Goal: Transaction & Acquisition: Subscribe to service/newsletter

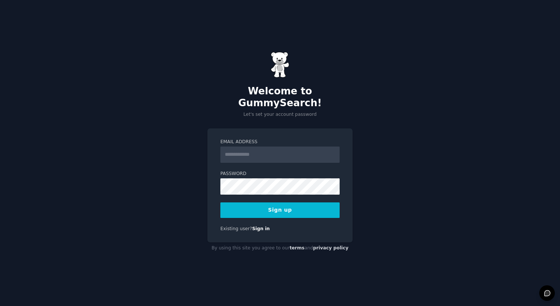
drag, startPoint x: 0, startPoint y: 0, endPoint x: 286, endPoint y: 151, distance: 323.5
click at [286, 151] on input "Email Address" at bounding box center [279, 155] width 119 height 16
type input "**********"
click at [220, 203] on button "Sign up" at bounding box center [279, 211] width 119 height 16
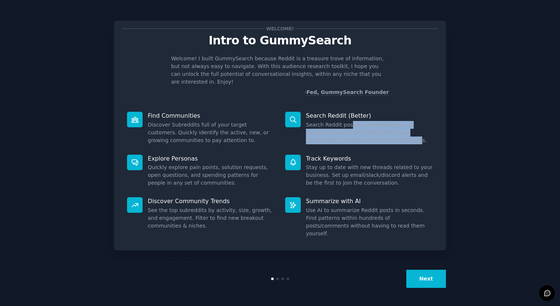
drag, startPoint x: 350, startPoint y: 120, endPoint x: 360, endPoint y: 133, distance: 16.7
click at [360, 133] on dd "Search Reddit posts & comments for any keyword. Zoom in with advanced query par…" at bounding box center [369, 132] width 127 height 23
drag, startPoint x: 350, startPoint y: 123, endPoint x: 347, endPoint y: 115, distance: 7.7
click at [347, 121] on dd "Search Reddit posts & comments for any keyword. Zoom in with advanced query par…" at bounding box center [369, 132] width 127 height 23
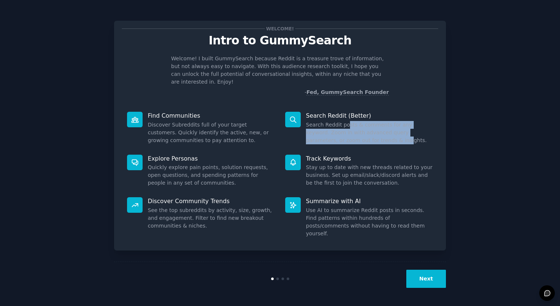
click at [347, 121] on dd "Search Reddit posts & comments for any keyword. Zoom in with advanced query par…" at bounding box center [369, 132] width 127 height 23
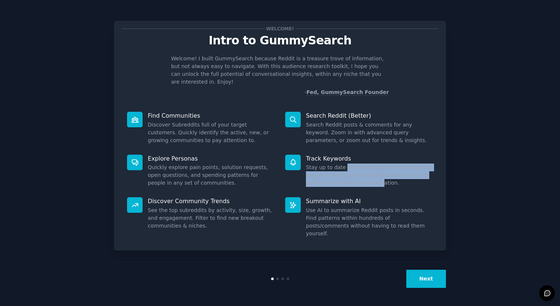
drag, startPoint x: 344, startPoint y: 159, endPoint x: 370, endPoint y: 178, distance: 31.2
click at [370, 178] on dd "Stay up to date with new threads related to your business. Set up email/slack/d…" at bounding box center [369, 175] width 127 height 23
drag, startPoint x: 357, startPoint y: 168, endPoint x: 336, endPoint y: 156, distance: 23.9
click at [336, 164] on dd "Stay up to date with new threads related to your business. Set up email/slack/d…" at bounding box center [369, 175] width 127 height 23
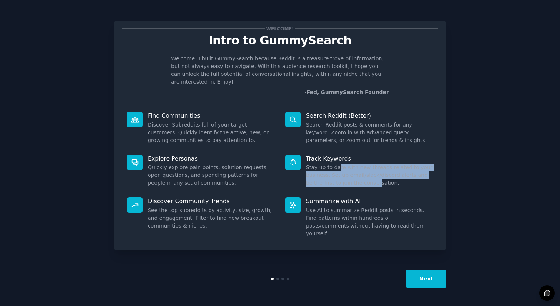
click at [331, 146] on div at bounding box center [331, 146] width 0 height 0
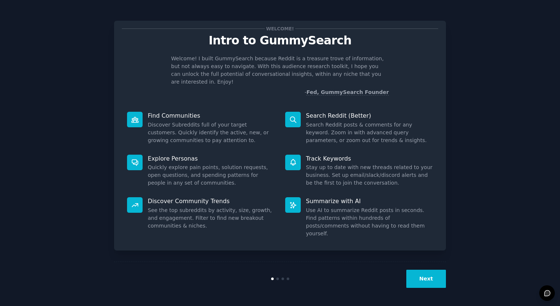
click at [181, 164] on dd "Quickly explore pain points, solution requests, open questions, and spending pa…" at bounding box center [211, 175] width 127 height 23
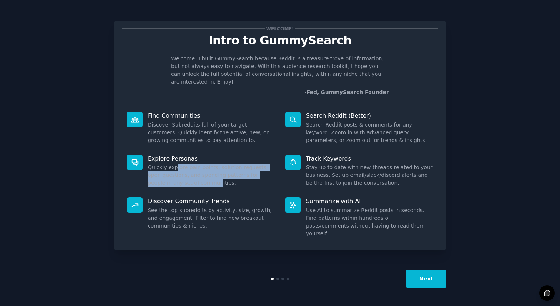
drag, startPoint x: 175, startPoint y: 160, endPoint x: 182, endPoint y: 175, distance: 16.7
click at [182, 175] on dd "Quickly explore pain points, solution requests, open questions, and spending pa…" at bounding box center [211, 175] width 127 height 23
drag, startPoint x: 179, startPoint y: 167, endPoint x: 178, endPoint y: 160, distance: 7.5
click at [178, 164] on dd "Quickly explore pain points, solution requests, open questions, and spending pa…" at bounding box center [211, 175] width 127 height 23
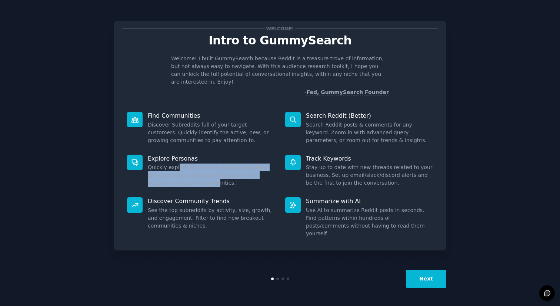
click at [178, 164] on dd "Quickly explore pain points, solution requests, open questions, and spending pa…" at bounding box center [211, 175] width 127 height 23
drag, startPoint x: 175, startPoint y: 171, endPoint x: 177, endPoint y: 180, distance: 9.0
click at [177, 180] on div "Explore Personas Quickly explore pain points, solution requests, open questions…" at bounding box center [201, 171] width 158 height 43
click at [172, 179] on div at bounding box center [172, 179] width 0 height 0
drag, startPoint x: 174, startPoint y: 175, endPoint x: 175, endPoint y: 153, distance: 21.9
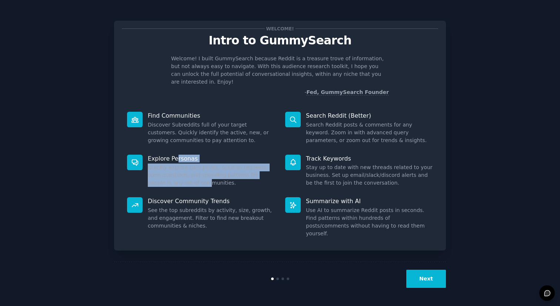
click at [175, 153] on div "Explore Personas Quickly explore pain points, solution requests, open questions…" at bounding box center [201, 171] width 158 height 43
click at [175, 155] on p "Explore Personas" at bounding box center [211, 159] width 127 height 8
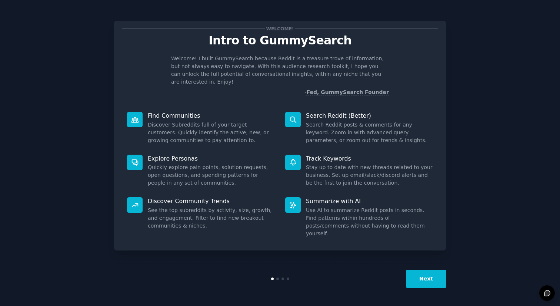
click at [177, 164] on dd "Quickly explore pain points, solution requests, open questions, and spending pa…" at bounding box center [211, 175] width 127 height 23
click at [187, 155] on p "Explore Personas" at bounding box center [211, 159] width 127 height 8
click at [183, 137] on div at bounding box center [183, 137] width 0 height 0
click at [213, 150] on div "Explore Personas Quickly explore pain points, solution requests, open questions…" at bounding box center [201, 171] width 158 height 43
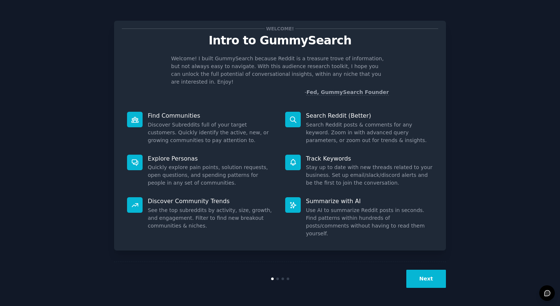
click at [429, 281] on button "Next" at bounding box center [426, 279] width 40 height 18
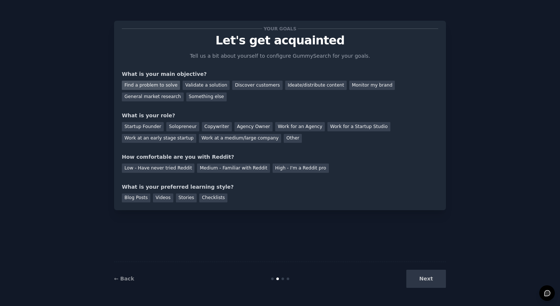
click at [161, 85] on div "Find a problem to solve" at bounding box center [151, 85] width 58 height 9
click at [208, 87] on div "Validate a solution" at bounding box center [206, 85] width 47 height 9
click at [160, 85] on div "Find a problem to solve" at bounding box center [151, 85] width 58 height 9
click at [167, 99] on div "General market research" at bounding box center [153, 97] width 62 height 9
click at [161, 83] on div "Find a problem to solve" at bounding box center [151, 85] width 58 height 9
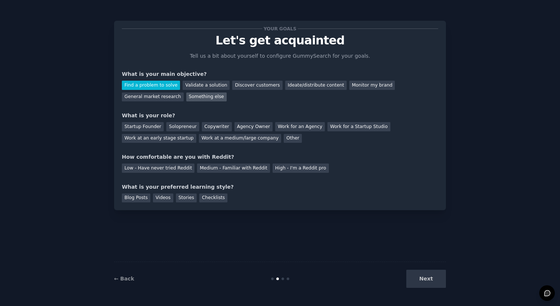
click at [200, 96] on div "Something else" at bounding box center [206, 97] width 40 height 9
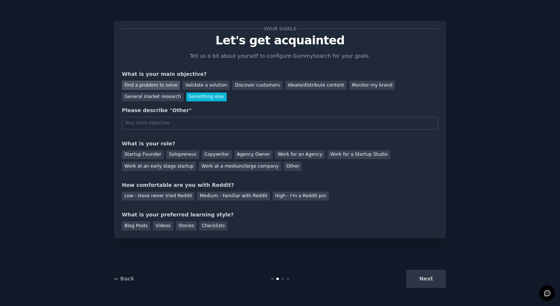
click at [157, 86] on div "Find a problem to solve" at bounding box center [151, 85] width 58 height 9
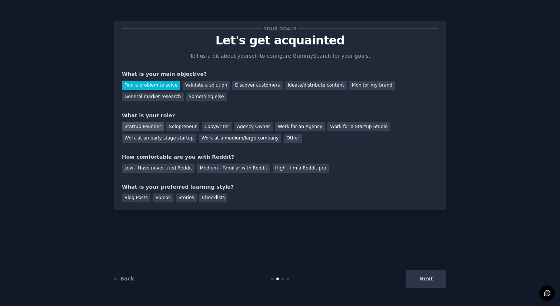
click at [143, 127] on div "Startup Founder" at bounding box center [143, 126] width 42 height 9
click at [156, 158] on div "How comfortable are you with Reddit?" at bounding box center [280, 157] width 316 height 8
click at [198, 159] on div "How comfortable are you with Reddit?" at bounding box center [280, 157] width 316 height 8
click at [215, 169] on div "Medium - Familiar with Reddit" at bounding box center [233, 168] width 73 height 9
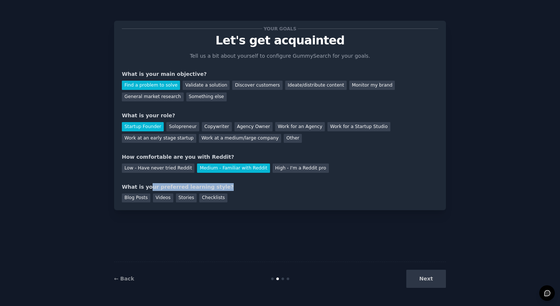
drag, startPoint x: 150, startPoint y: 186, endPoint x: 221, endPoint y: 187, distance: 70.7
click at [217, 187] on div "What is your preferred learning style?" at bounding box center [280, 187] width 316 height 8
click at [221, 187] on div "What is your preferred learning style?" at bounding box center [280, 187] width 316 height 8
drag, startPoint x: 132, startPoint y: 187, endPoint x: 213, endPoint y: 188, distance: 81.5
click at [206, 188] on div "What is your preferred learning style?" at bounding box center [280, 187] width 316 height 8
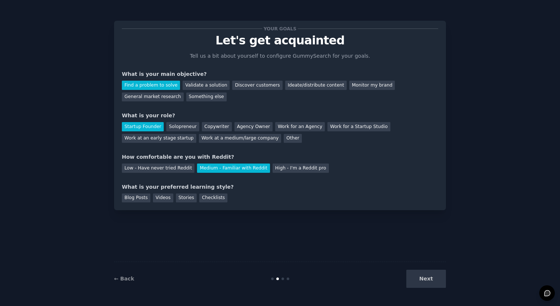
click at [213, 188] on div "What is your preferred learning style?" at bounding box center [280, 187] width 316 height 8
click at [214, 198] on div "Checklists" at bounding box center [213, 198] width 28 height 9
click at [187, 198] on div "Stories" at bounding box center [186, 198] width 21 height 9
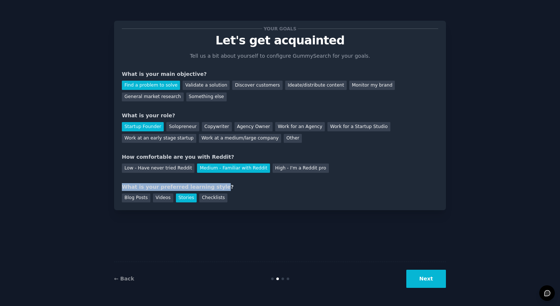
drag, startPoint x: 213, startPoint y: 187, endPoint x: 122, endPoint y: 187, distance: 91.1
click at [122, 187] on div "What is your preferred learning style?" at bounding box center [280, 187] width 316 height 8
click at [117, 190] on div at bounding box center [117, 190] width 0 height 0
click at [228, 198] on div "Blog Posts Videos Stories Checklists" at bounding box center [280, 197] width 316 height 12
click at [155, 198] on div "Videos" at bounding box center [163, 198] width 20 height 9
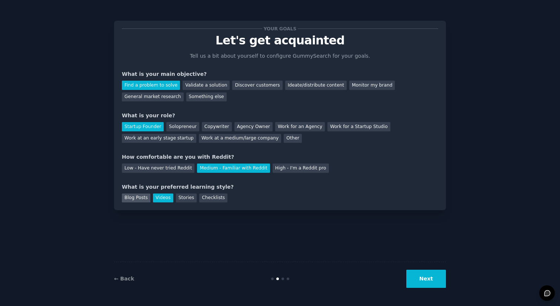
click at [136, 199] on div "Blog Posts" at bounding box center [136, 198] width 29 height 9
click at [162, 201] on div "Videos" at bounding box center [163, 198] width 20 height 9
click at [184, 200] on div "Stories" at bounding box center [186, 198] width 21 height 9
drag, startPoint x: 219, startPoint y: 197, endPoint x: 214, endPoint y: 200, distance: 6.7
click at [218, 197] on div "Checklists" at bounding box center [213, 198] width 28 height 9
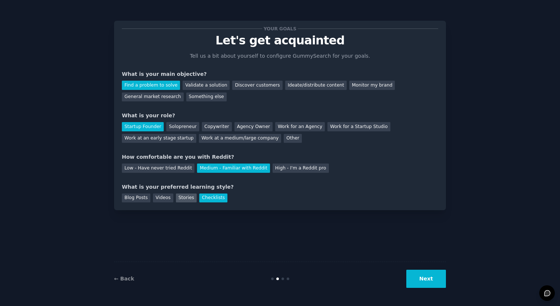
click at [189, 200] on div "Stories" at bounding box center [186, 198] width 21 height 9
drag, startPoint x: 215, startPoint y: 201, endPoint x: 188, endPoint y: 200, distance: 26.3
click at [214, 201] on div "Checklists" at bounding box center [213, 198] width 28 height 9
drag, startPoint x: 188, startPoint y: 200, endPoint x: 153, endPoint y: 197, distance: 35.3
click at [188, 200] on div "Stories" at bounding box center [186, 198] width 21 height 9
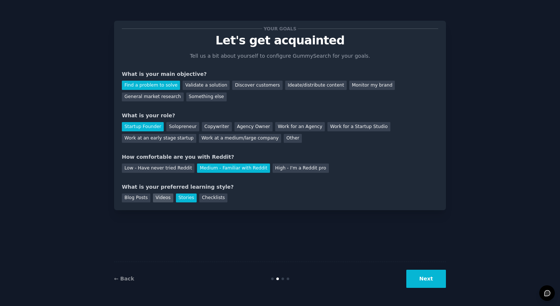
click at [153, 197] on div "Videos" at bounding box center [163, 198] width 20 height 9
click at [137, 197] on div "Blog Posts" at bounding box center [136, 198] width 29 height 9
click at [199, 199] on div "Checklists" at bounding box center [213, 198] width 28 height 9
click at [429, 285] on button "Next" at bounding box center [426, 279] width 40 height 18
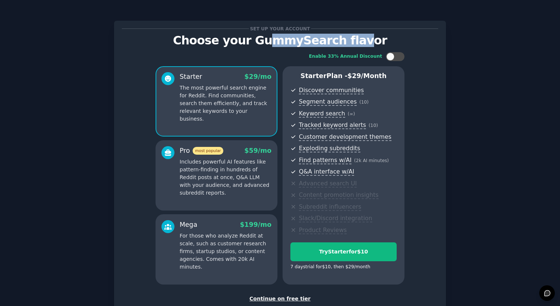
drag, startPoint x: 305, startPoint y: 39, endPoint x: 358, endPoint y: 40, distance: 52.6
click at [358, 40] on p "Choose your GummySearch flavor" at bounding box center [280, 40] width 316 height 13
click at [350, 40] on p "Choose your GummySearch flavor" at bounding box center [280, 40] width 316 height 13
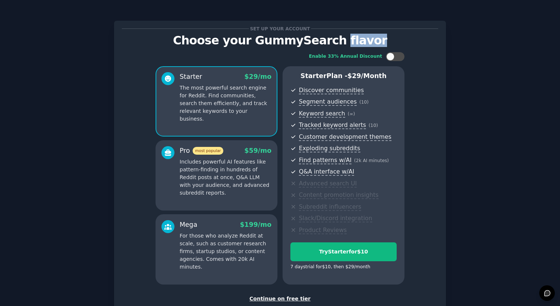
click at [345, 23] on div at bounding box center [345, 23] width 0 height 0
click at [425, 57] on div "Enable 33% Annual Discount Starter $ 29 /mo The most powerful search engine for…" at bounding box center [280, 168] width 316 height 243
click at [397, 58] on div at bounding box center [399, 57] width 4 height 4
click at [391, 57] on icon at bounding box center [391, 57] width 4 height 4
click at [393, 57] on div at bounding box center [390, 57] width 8 height 8
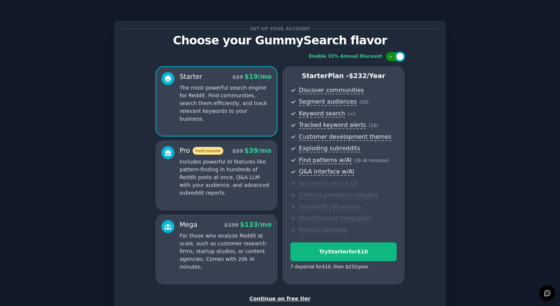
click at [393, 57] on div at bounding box center [395, 56] width 19 height 9
checkbox input "false"
click at [132, 120] on div "Enable 33% Annual Discount Starter $ 29 /mo The most powerful search engine for…" at bounding box center [280, 168] width 316 height 243
click at [230, 170] on p "Includes powerful AI features like pattern-finding in hundreds of Reddit posts …" at bounding box center [226, 177] width 92 height 39
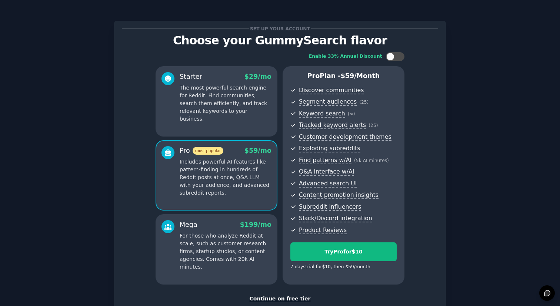
click at [218, 242] on p "For those who analyze Reddit at scale, such as customer research firms, startup…" at bounding box center [226, 251] width 92 height 39
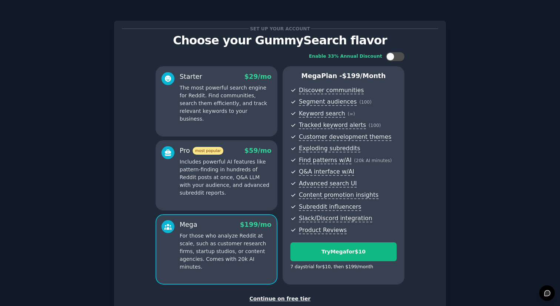
click at [382, 193] on span "Content promotion insights" at bounding box center [348, 195] width 98 height 9
click at [394, 81] on div "Mega Plan - $ 199 /month Discover communities Segment audiences ( 100 ) Keyword…" at bounding box center [343, 175] width 122 height 218
click at [224, 73] on div "Starter $ 29 /mo" at bounding box center [226, 76] width 92 height 9
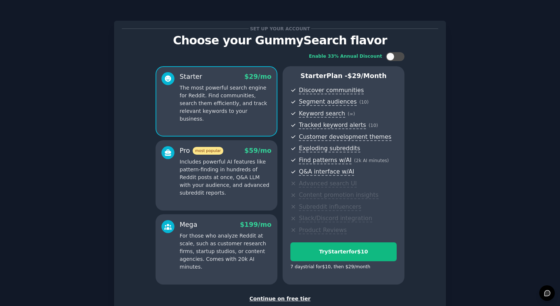
click at [226, 171] on p "Includes powerful AI features like pattern-finding in hundreds of Reddit posts …" at bounding box center [226, 177] width 92 height 39
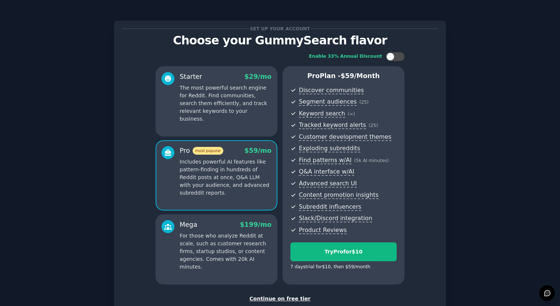
click at [216, 235] on p "For those who analyze Reddit at scale, such as customer research firms, startup…" at bounding box center [226, 251] width 92 height 39
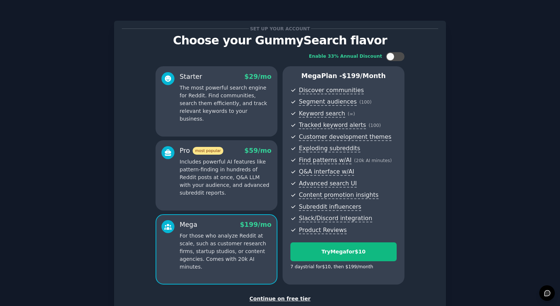
drag, startPoint x: 466, startPoint y: 170, endPoint x: 354, endPoint y: 275, distance: 153.5
click at [466, 170] on div "Set up your account Choose your GummySearch flavor Enable 33% Annual Discount S…" at bounding box center [279, 177] width 539 height 334
click at [288, 296] on div "Continue on free tier" at bounding box center [280, 299] width 316 height 8
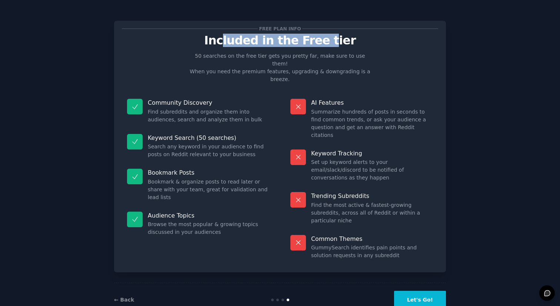
drag, startPoint x: 319, startPoint y: 40, endPoint x: 327, endPoint y: 41, distance: 7.8
click at [327, 41] on p "Included in the Free tier" at bounding box center [280, 40] width 316 height 13
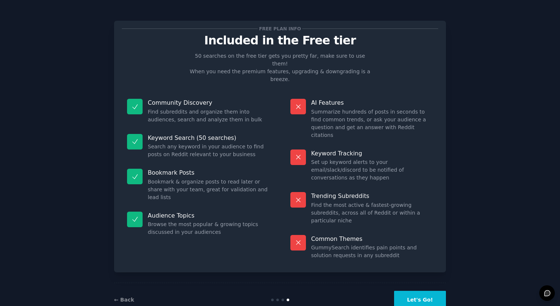
drag, startPoint x: 327, startPoint y: 41, endPoint x: 331, endPoint y: 41, distance: 4.9
click at [327, 41] on p "Included in the Free tier" at bounding box center [280, 40] width 316 height 13
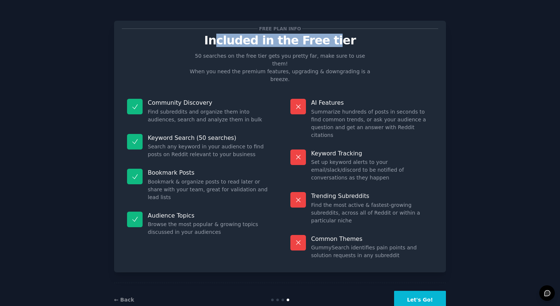
drag, startPoint x: 332, startPoint y: 41, endPoint x: 223, endPoint y: 37, distance: 109.3
click at [225, 37] on p "Included in the Free tier" at bounding box center [280, 40] width 316 height 13
click at [223, 37] on p "Included in the Free tier" at bounding box center [280, 40] width 316 height 13
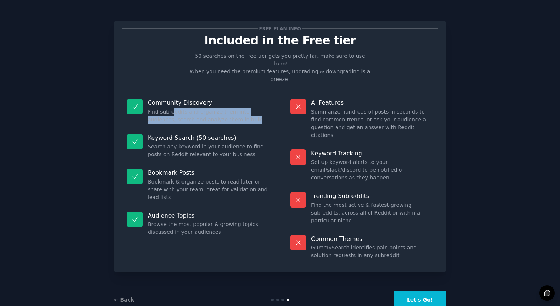
drag, startPoint x: 174, startPoint y: 95, endPoint x: 223, endPoint y: 103, distance: 50.2
click at [223, 108] on dd "Find subreddits and organize them into audiences, search and analyze them in bu…" at bounding box center [209, 116] width 122 height 16
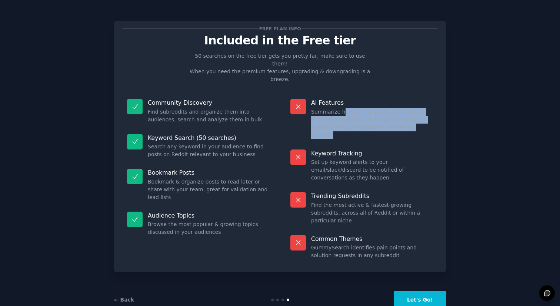
click at [389, 117] on div "AI Features Summarize hundreds of posts in seconds to find common trends, or as…" at bounding box center [361, 119] width 153 height 51
click at [340, 108] on dd "Summarize hundreds of posts in seconds to find common trends, or ask your audie…" at bounding box center [372, 123] width 122 height 31
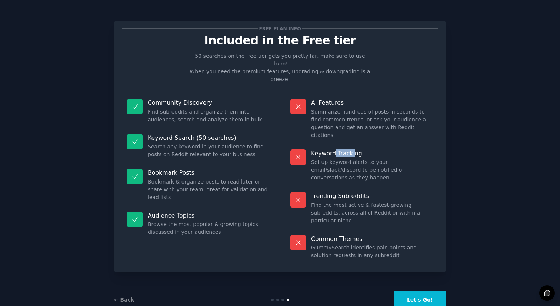
drag, startPoint x: 335, startPoint y: 130, endPoint x: 353, endPoint y: 130, distance: 17.8
click at [352, 150] on p "Keyword Tracking" at bounding box center [372, 154] width 122 height 8
click at [353, 150] on p "Keyword Tracking" at bounding box center [372, 154] width 122 height 8
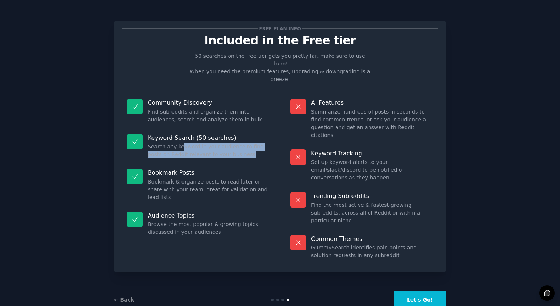
drag, startPoint x: 217, startPoint y: 140, endPoint x: 238, endPoint y: 141, distance: 21.1
click at [238, 143] on dd "Search any keyword in your audience to find posts on Reddit relevant to your bu…" at bounding box center [209, 151] width 122 height 16
drag, startPoint x: 198, startPoint y: 136, endPoint x: 163, endPoint y: 131, distance: 35.1
click at [164, 143] on dd "Search any keyword in your audience to find posts on Reddit relevant to your bu…" at bounding box center [209, 151] width 122 height 16
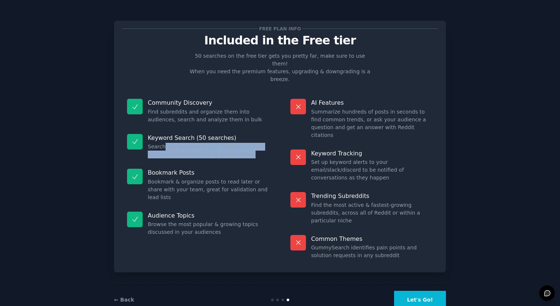
click at [163, 143] on dd "Search any keyword in your audience to find posts on Reddit relevant to your bu…" at bounding box center [209, 151] width 122 height 16
drag, startPoint x: 160, startPoint y: 131, endPoint x: 233, endPoint y: 140, distance: 73.1
click at [233, 143] on dd "Search any keyword in your audience to find posts on Reddit relevant to your bu…" at bounding box center [209, 151] width 122 height 16
drag, startPoint x: 177, startPoint y: 136, endPoint x: 152, endPoint y: 131, distance: 25.7
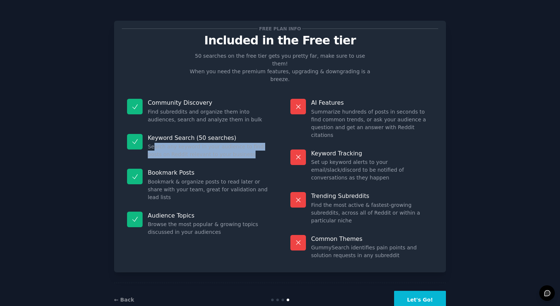
click at [152, 143] on dd "Search any keyword in your audience to find posts on Reddit relevant to your bu…" at bounding box center [209, 151] width 122 height 16
drag, startPoint x: 195, startPoint y: 137, endPoint x: 232, endPoint y: 142, distance: 37.0
click at [232, 143] on dd "Search any keyword in your audience to find posts on Reddit relevant to your bu…" at bounding box center [209, 151] width 122 height 16
click at [227, 143] on div at bounding box center [227, 143] width 0 height 0
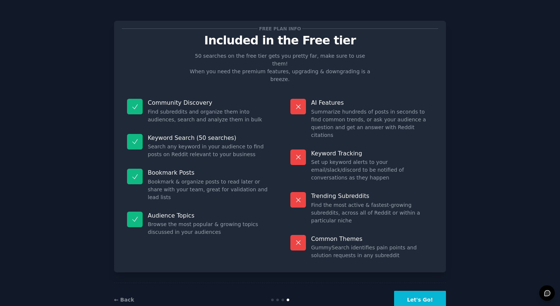
click at [148, 306] on div at bounding box center [74, 306] width 148 height 0
click at [216, 144] on div "Keyword Search (50 searches) Search any keyword in your audience to find posts …" at bounding box center [198, 146] width 153 height 35
drag, startPoint x: 158, startPoint y: 166, endPoint x: 217, endPoint y: 174, distance: 59.4
click at [216, 178] on dd "Bookmark & organize posts to read later or share with your team, great for vali…" at bounding box center [209, 189] width 122 height 23
click at [217, 178] on dd "Bookmark & organize posts to read later or share with your team, great for vali…" at bounding box center [209, 189] width 122 height 23
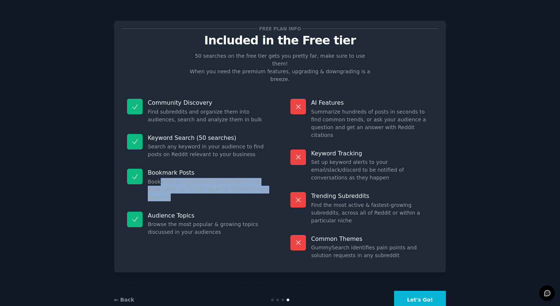
drag, startPoint x: 160, startPoint y: 165, endPoint x: 259, endPoint y: 178, distance: 99.7
click at [259, 178] on div "Bookmark Posts Bookmark & organize posts to read later or share with your team,…" at bounding box center [198, 185] width 153 height 43
click at [250, 178] on dd "Bookmark & organize posts to read later or share with your team, great for vali…" at bounding box center [209, 189] width 122 height 23
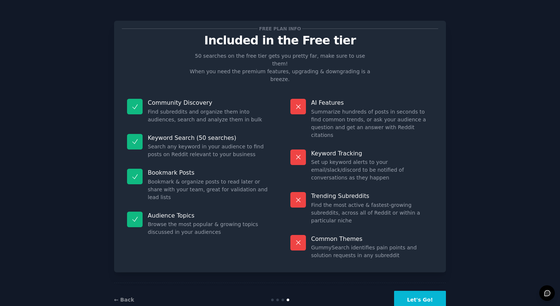
click at [425, 291] on button "Let's Go!" at bounding box center [420, 300] width 52 height 18
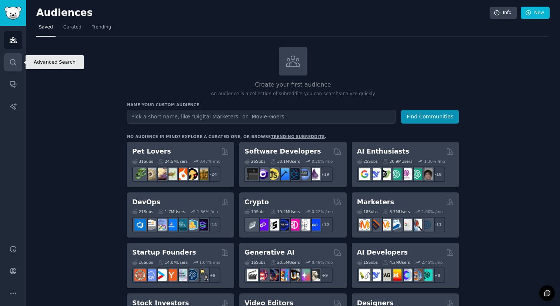
click at [16, 64] on icon "Sidebar" at bounding box center [13, 62] width 8 height 8
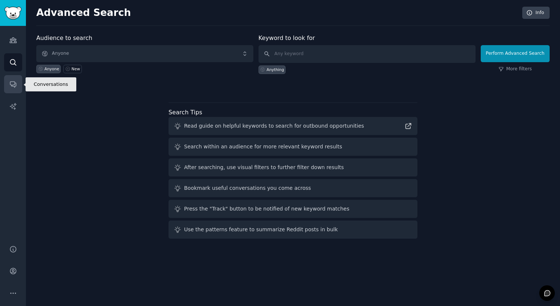
click at [16, 91] on link "Conversations" at bounding box center [13, 84] width 18 height 18
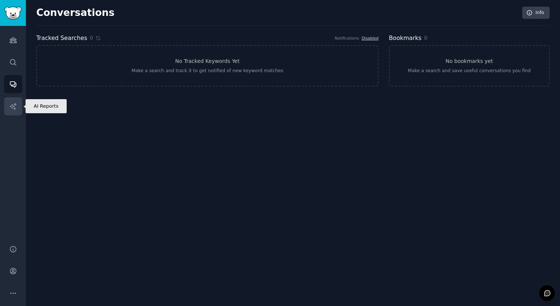
click at [13, 111] on link "AI Reports" at bounding box center [13, 106] width 18 height 18
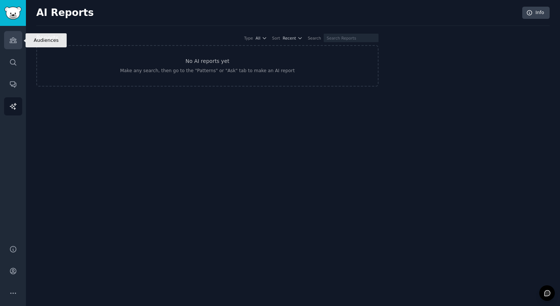
click at [20, 45] on link "Audiences" at bounding box center [13, 40] width 18 height 18
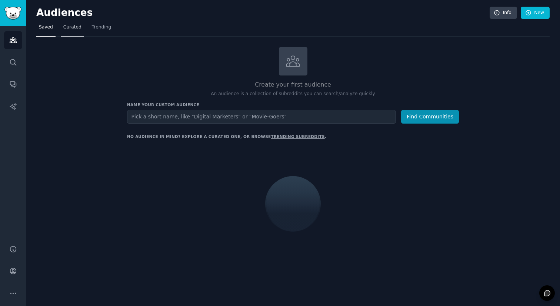
click at [72, 24] on span "Curated" at bounding box center [72, 27] width 18 height 7
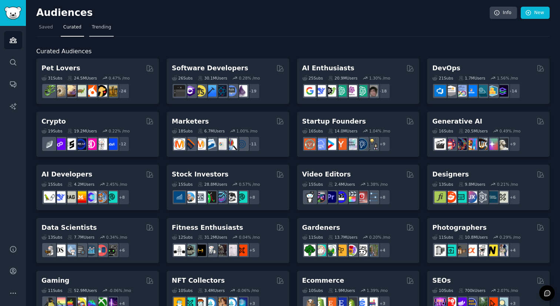
click at [99, 24] on span "Trending" at bounding box center [101, 27] width 19 height 7
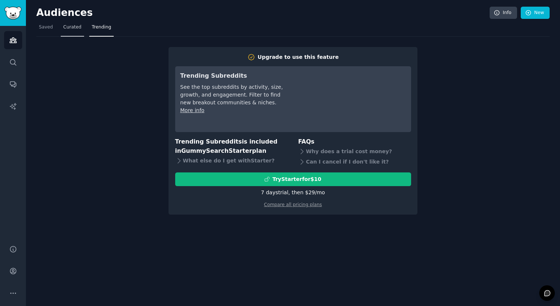
click at [77, 29] on span "Curated" at bounding box center [72, 27] width 18 height 7
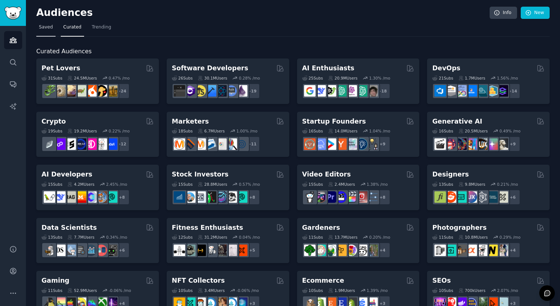
click at [52, 35] on link "Saved" at bounding box center [45, 28] width 19 height 15
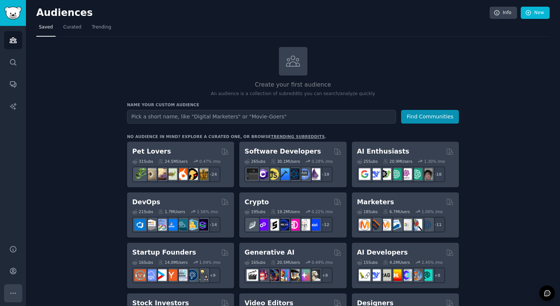
click at [13, 290] on icon "Sidebar" at bounding box center [13, 294] width 8 height 8
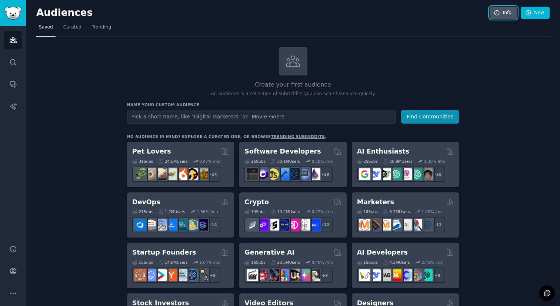
click at [503, 10] on link "Info" at bounding box center [502, 13] width 27 height 13
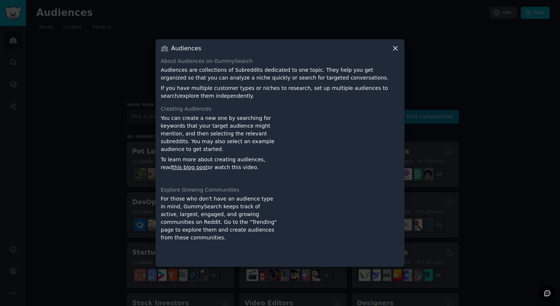
click at [397, 50] on icon at bounding box center [395, 48] width 8 height 8
